Goal: Navigation & Orientation: Find specific page/section

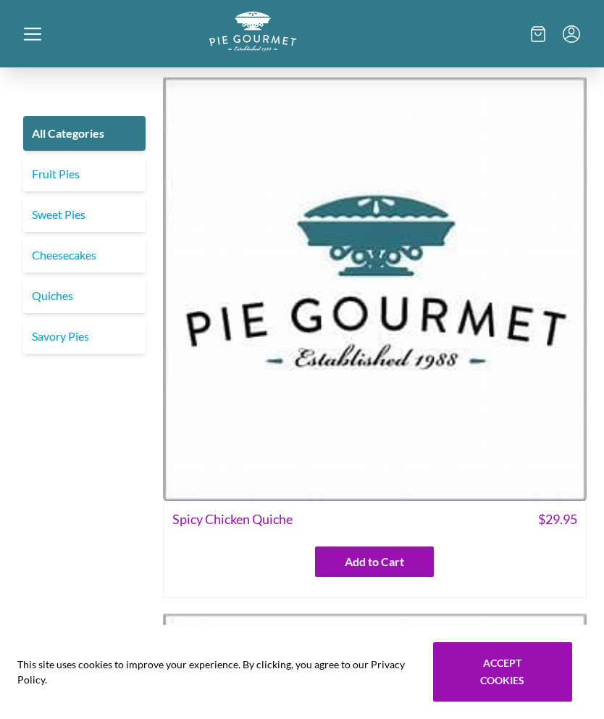
click at [67, 175] on link "Fruit Pies" at bounding box center [84, 174] width 122 height 35
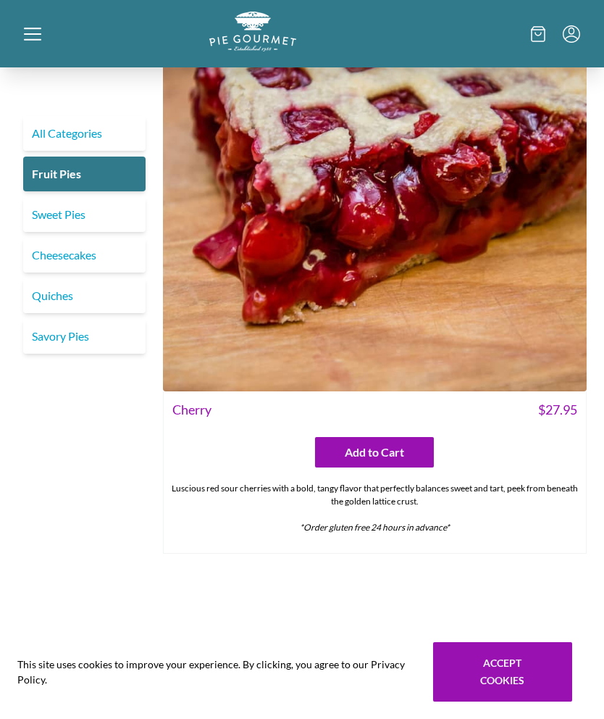
scroll to position [1293, 0]
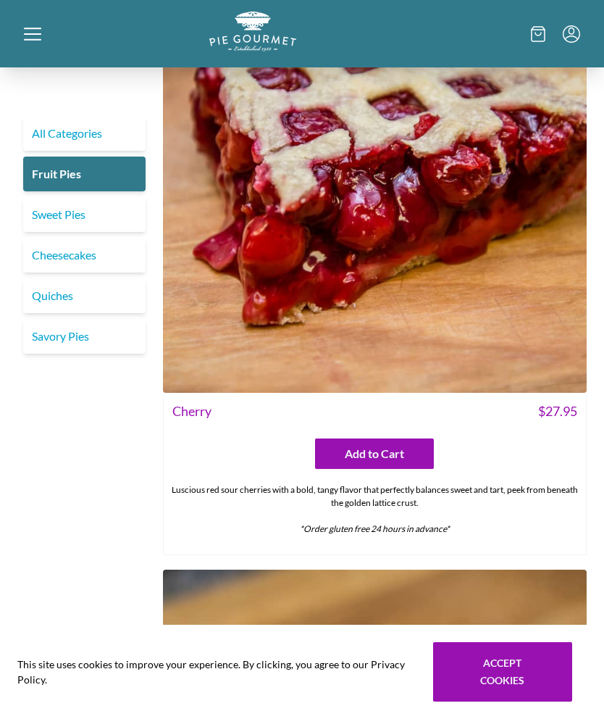
click at [70, 214] on link "Sweet Pies" at bounding box center [84, 214] width 122 height 35
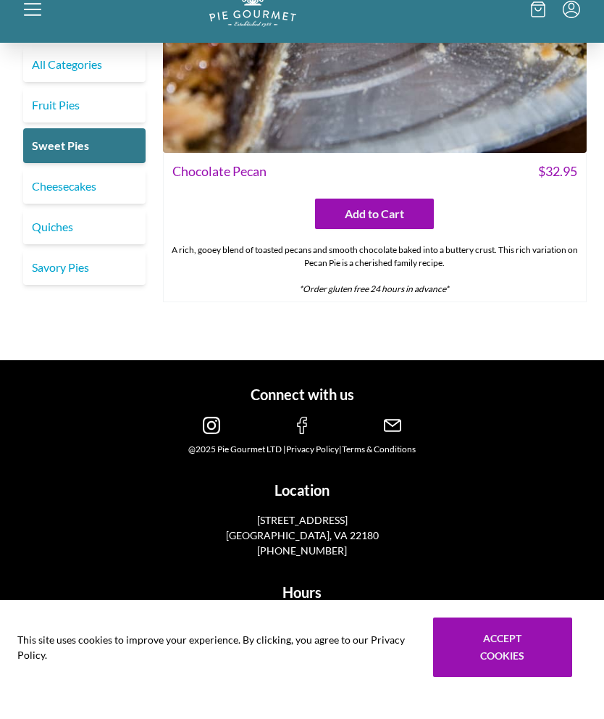
scroll to position [3926, 0]
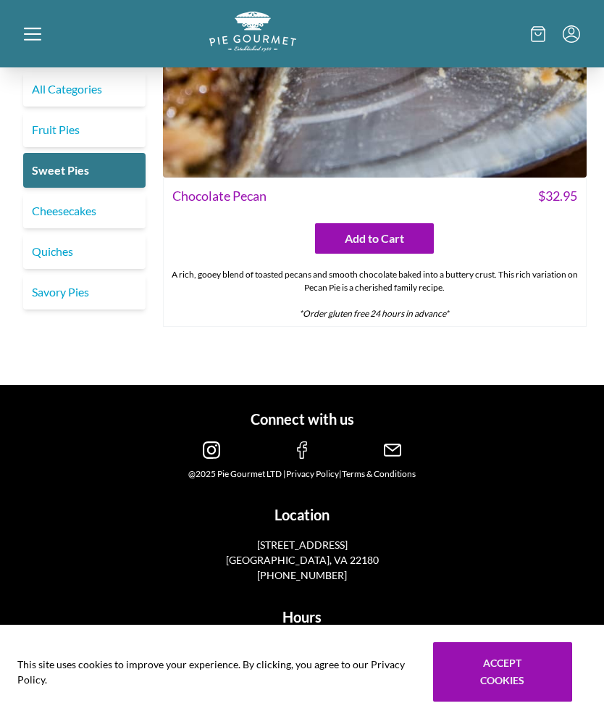
click at [66, 219] on link "Cheesecakes" at bounding box center [84, 211] width 122 height 35
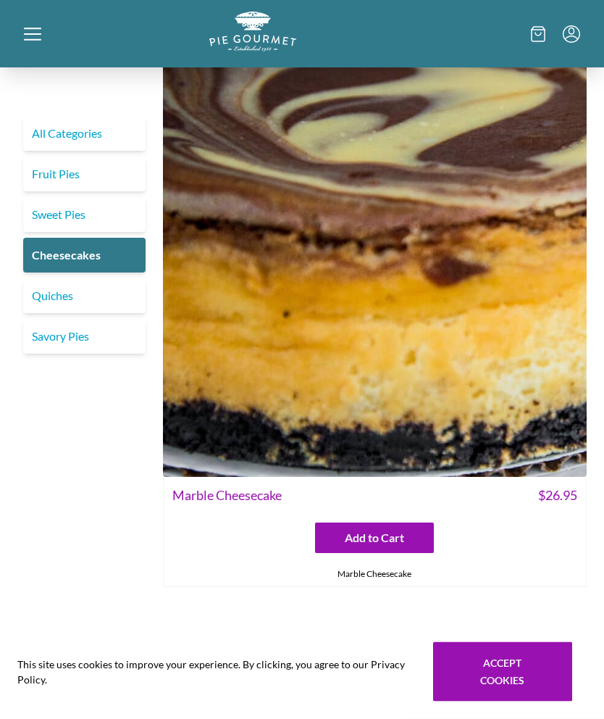
scroll to position [1136, 0]
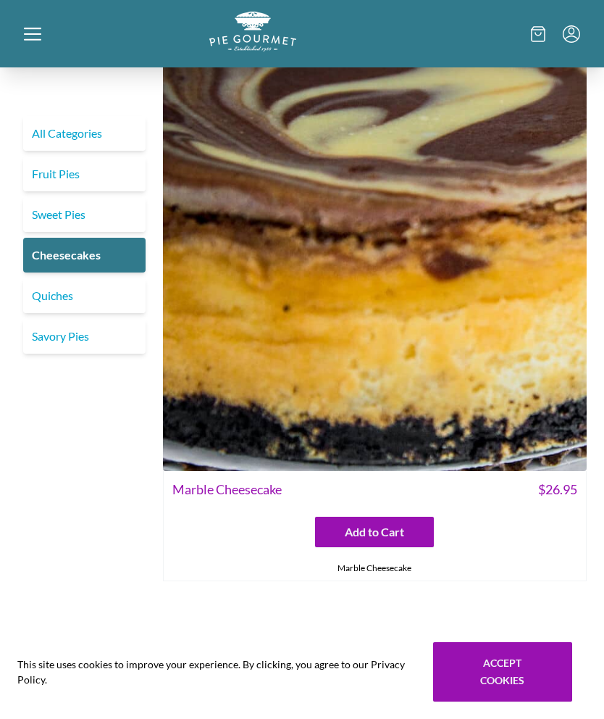
click at [59, 294] on link "Quiches" at bounding box center [84, 295] width 122 height 35
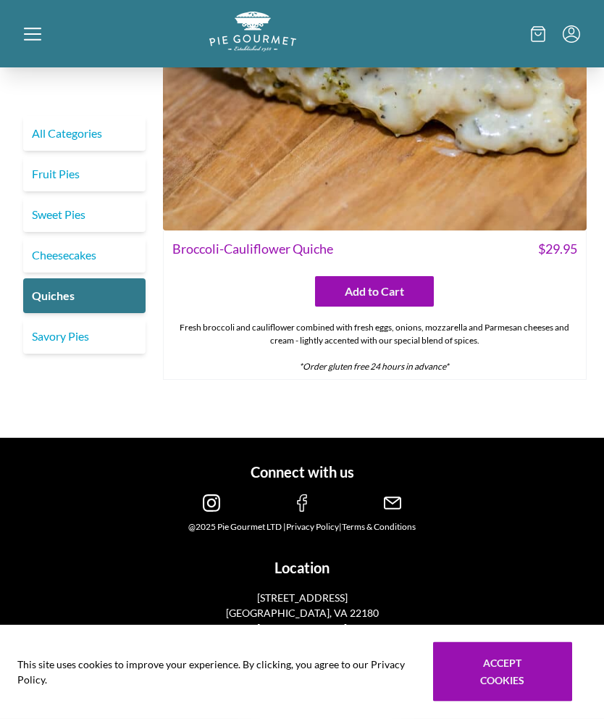
scroll to position [4265, 0]
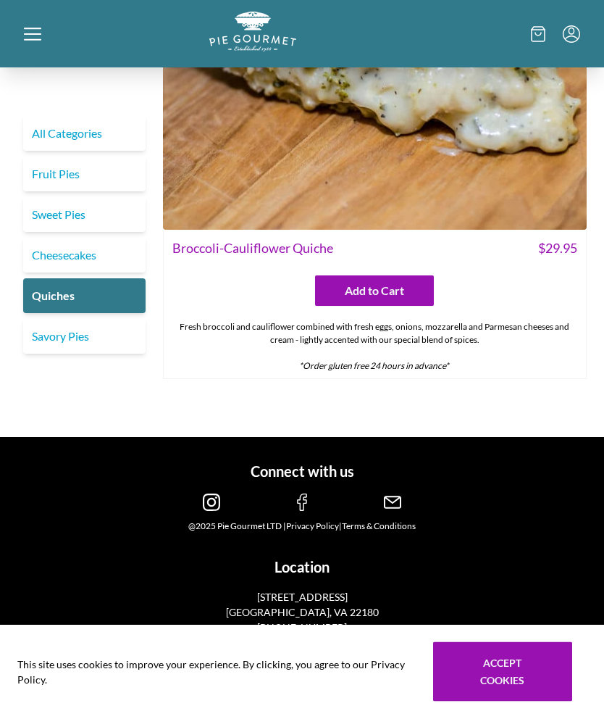
click at [60, 344] on link "Savory Pies" at bounding box center [84, 336] width 122 height 35
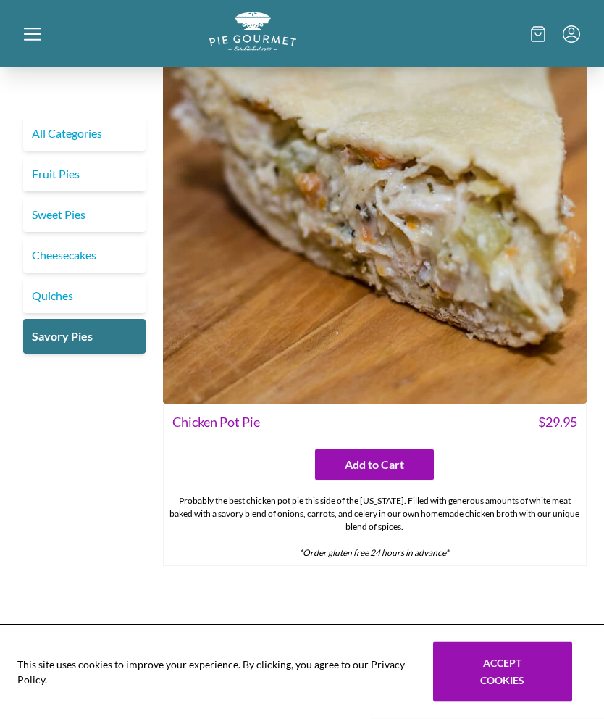
scroll to position [4023, 0]
